Goal: Information Seeking & Learning: Learn about a topic

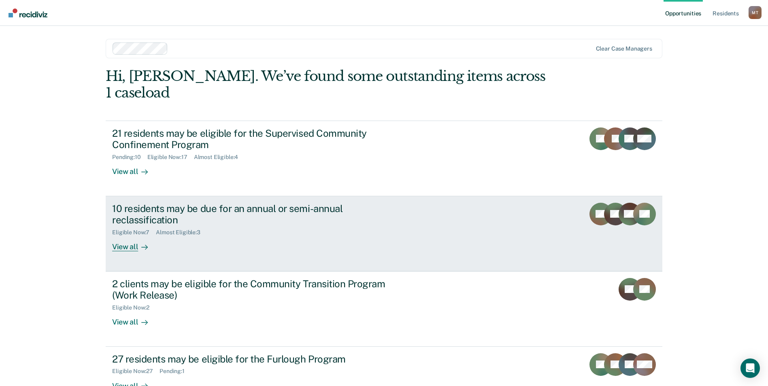
click at [294, 203] on div "10 residents may be due for an annual or semi-annual reclassification" at bounding box center [254, 214] width 284 height 23
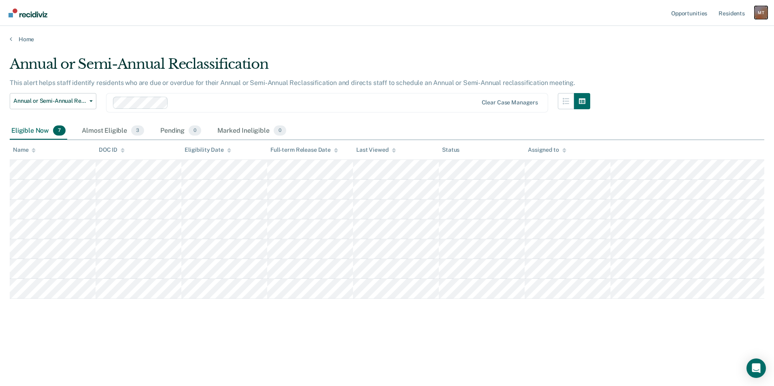
click at [759, 12] on div "M T" at bounding box center [760, 12] width 13 height 13
click at [733, 11] on link "Resident s" at bounding box center [732, 13] width 30 height 26
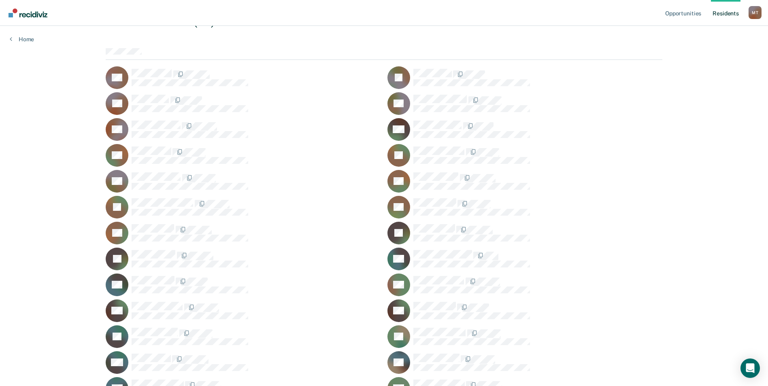
scroll to position [81, 0]
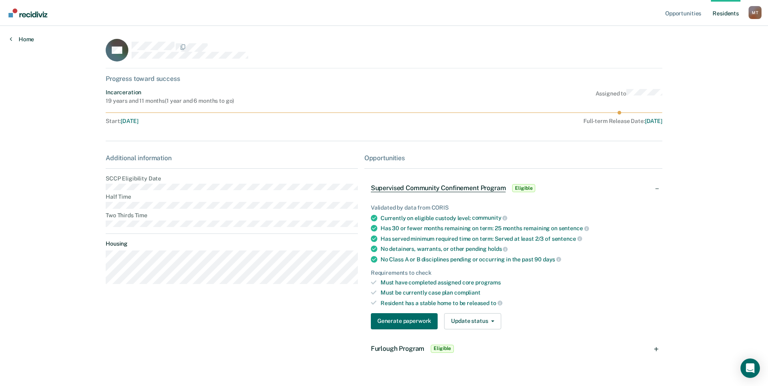
click at [27, 40] on link "Home" at bounding box center [22, 39] width 24 height 7
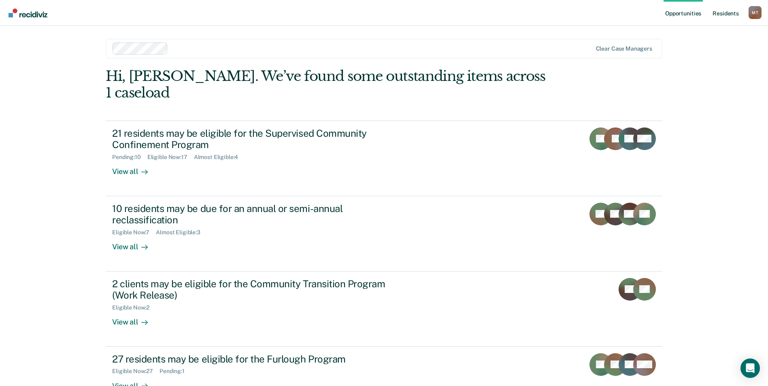
click at [730, 11] on link "Resident s" at bounding box center [726, 13] width 30 height 26
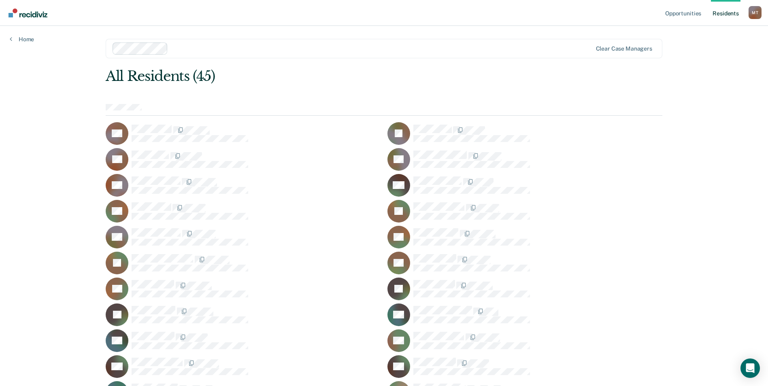
click at [172, 127] on span at bounding box center [173, 130] width 2 height 8
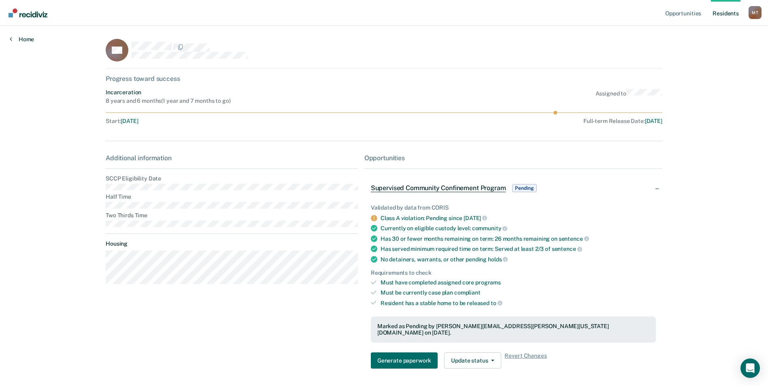
click at [29, 37] on link "Home" at bounding box center [22, 39] width 24 height 7
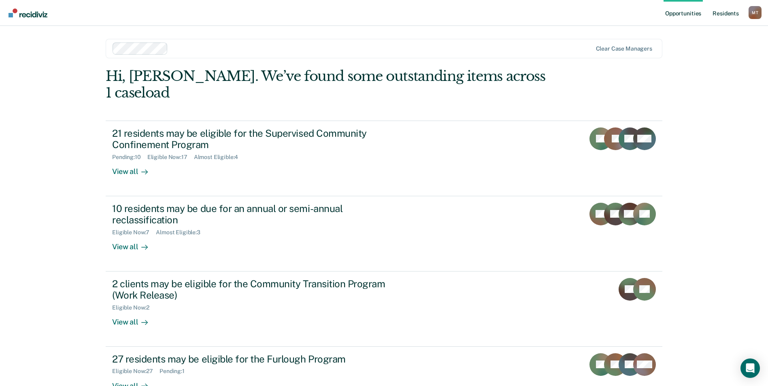
click at [725, 12] on link "Resident s" at bounding box center [726, 13] width 30 height 26
